Goal: Task Accomplishment & Management: Manage account settings

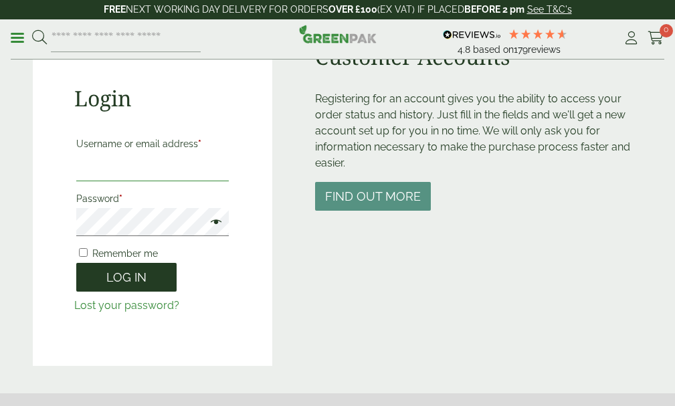
type input "**********"
click at [119, 292] on button "Log in" at bounding box center [126, 277] width 100 height 29
